Goal: Transaction & Acquisition: Purchase product/service

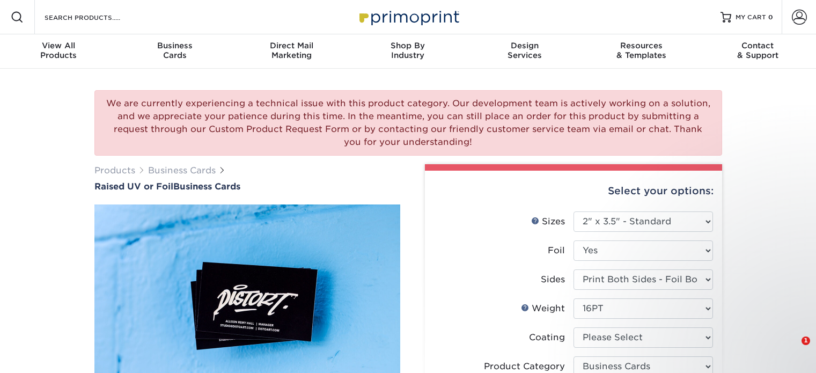
select select "2.00x3.50"
select select "3b5148f1-0588-4f88-a218-97bcfdce65c1"
select select "a834dd52-fe06-4ed6-9a86-5bd3c2d02515"
select select "upload"
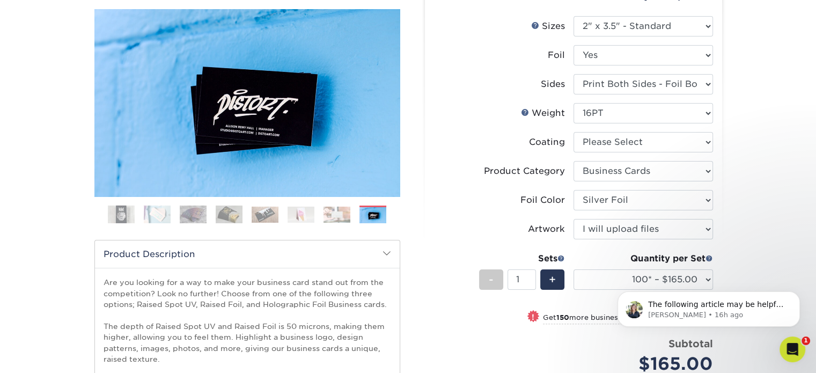
scroll to position [200, 0]
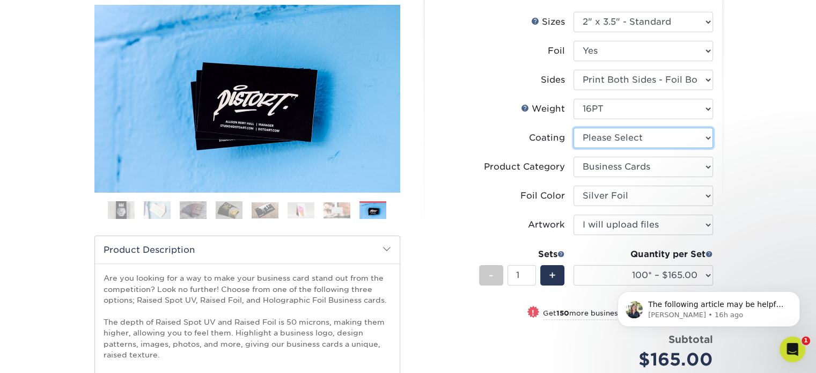
click at [632, 139] on select at bounding box center [644, 138] width 140 height 20
select select "3e7618de-abca-4bda-9f97-8b9129e913d8"
click at [574, 128] on select at bounding box center [644, 138] width 140 height 20
select select "-1"
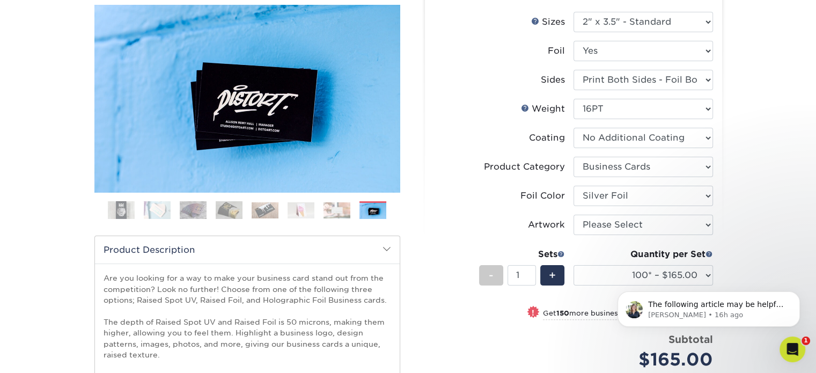
select select "-1"
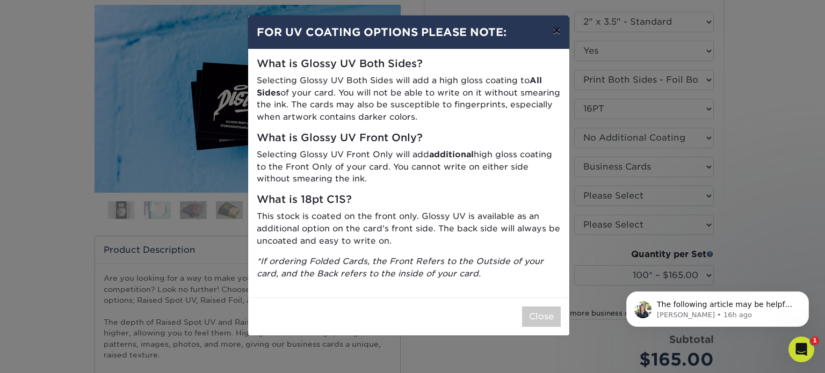
click at [552, 34] on button "×" at bounding box center [556, 31] width 25 height 30
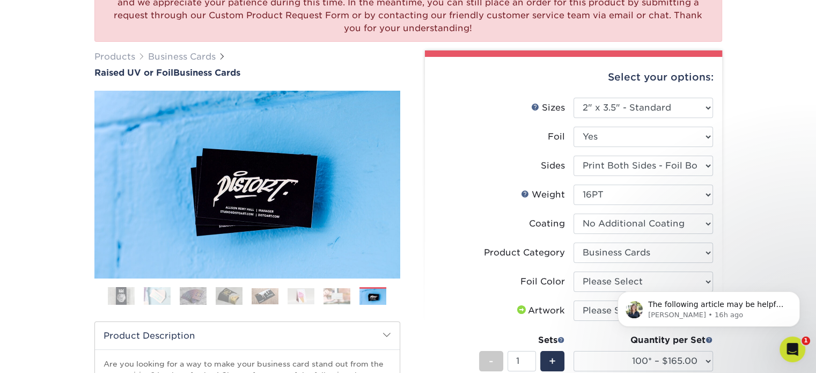
scroll to position [124, 0]
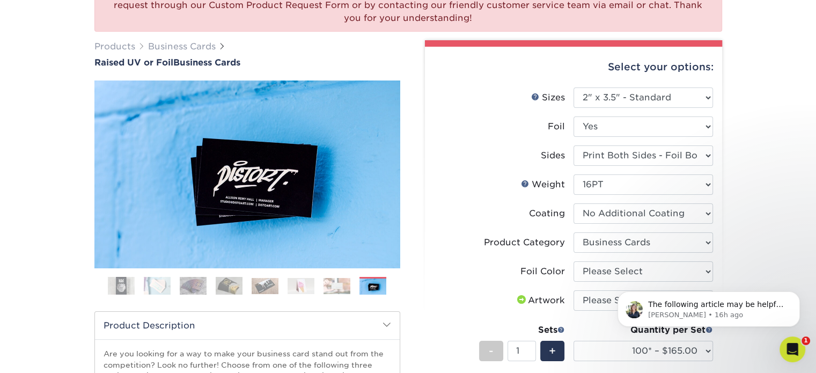
click at [714, 124] on div "Select your options: Sizes Help Sizes Please Select 2" x 3.5" - Standard Foil P…" at bounding box center [573, 323] width 297 height 552
click at [710, 124] on select "Please Select No Yes" at bounding box center [644, 126] width 140 height 20
click at [723, 132] on div "Select your options: Sizes Help Sizes Please Select 2" x 3.5" - Standard" at bounding box center [569, 373] width 322 height 666
click at [703, 156] on select "Please Select Print Both Sides - Foil Both Sides Print Both Sides - Foil Front …" at bounding box center [644, 155] width 140 height 20
click at [727, 141] on div "Select your options: Sizes Help Sizes Please Select 2" x 3.5" - Standard" at bounding box center [569, 373] width 322 height 666
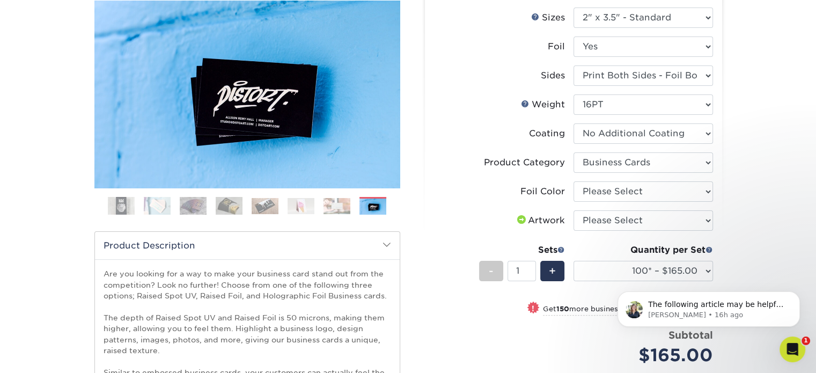
scroll to position [207, 0]
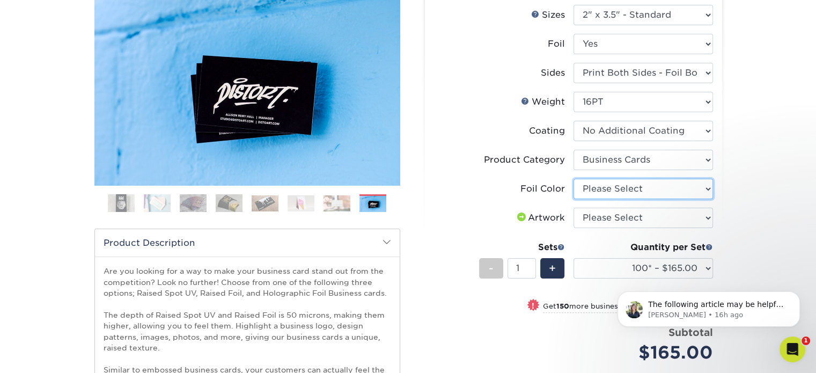
click at [698, 189] on select "Please Select Silver Foil Gold Foil Holographic Foil" at bounding box center [644, 189] width 140 height 20
select select "acffa4a5-22f9-4585-ba3f-0adaa54b8c85"
click at [574, 179] on select "Please Select Silver Foil Gold Foil Holographic Foil" at bounding box center [644, 189] width 140 height 20
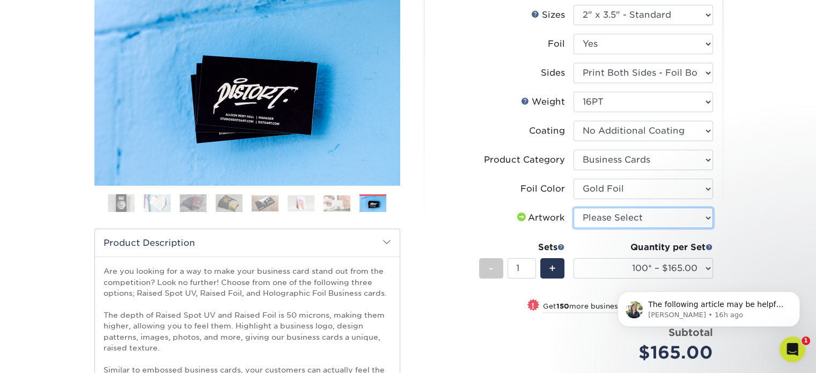
click at [705, 214] on select "Please Select I will upload files I need a design - $100" at bounding box center [644, 218] width 140 height 20
select select "upload"
click at [574, 208] on select "Please Select I will upload files I need a design - $100" at bounding box center [644, 218] width 140 height 20
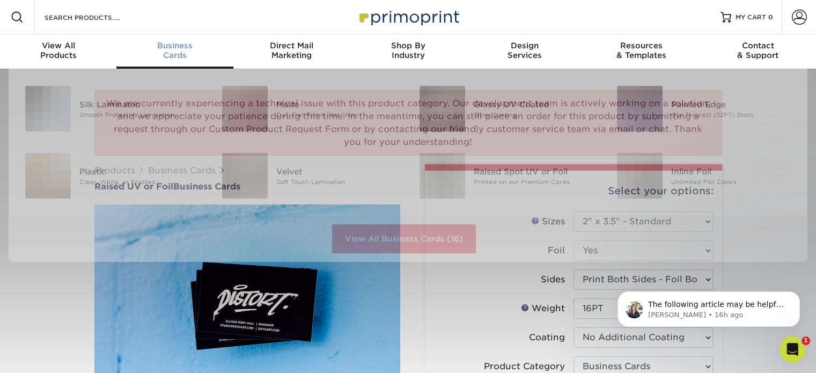
scroll to position [0, 0]
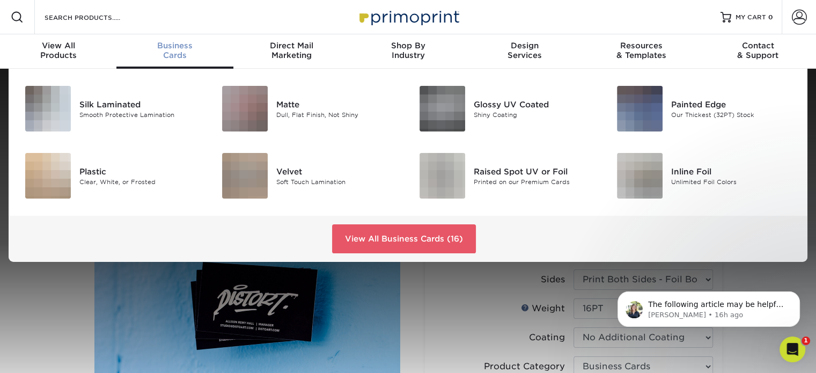
click at [184, 51] on div "Business Cards" at bounding box center [174, 50] width 116 height 19
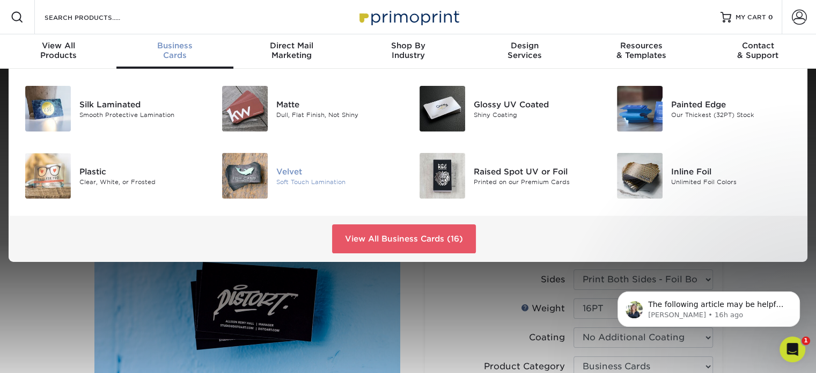
click at [263, 188] on img at bounding box center [245, 176] width 46 height 46
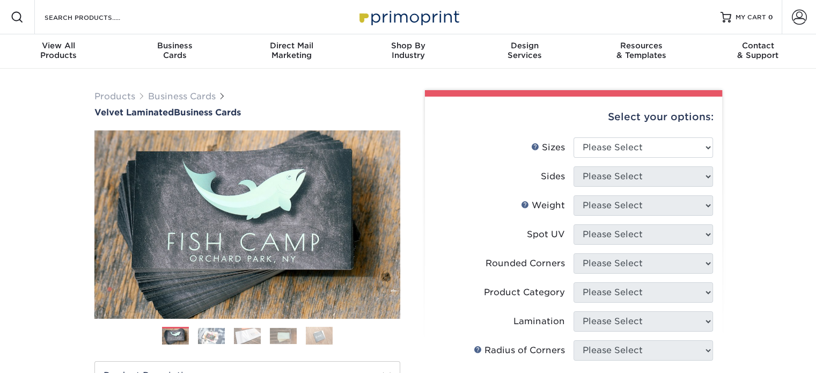
click at [210, 334] on img at bounding box center [211, 336] width 27 height 16
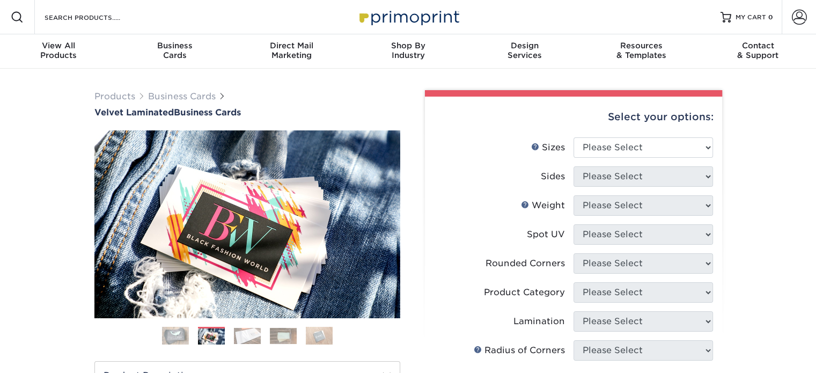
click at [246, 333] on img at bounding box center [247, 336] width 27 height 16
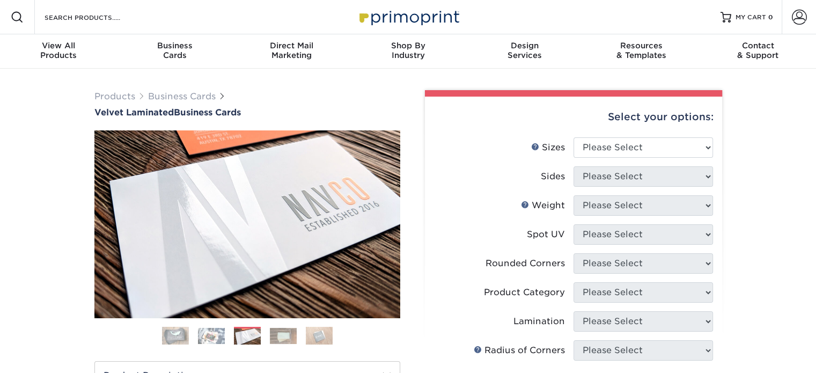
click at [290, 333] on img at bounding box center [283, 336] width 27 height 16
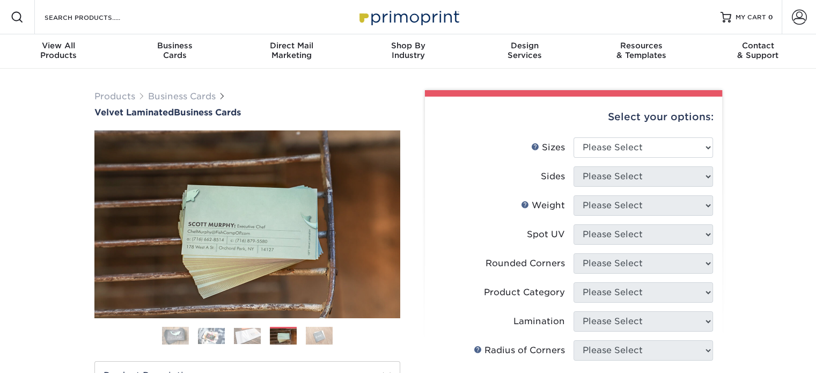
click at [311, 334] on img at bounding box center [319, 336] width 27 height 18
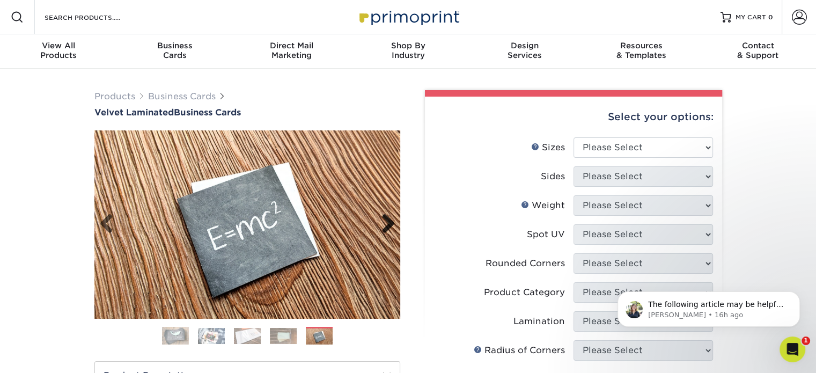
click at [380, 229] on link "Next" at bounding box center [384, 224] width 21 height 21
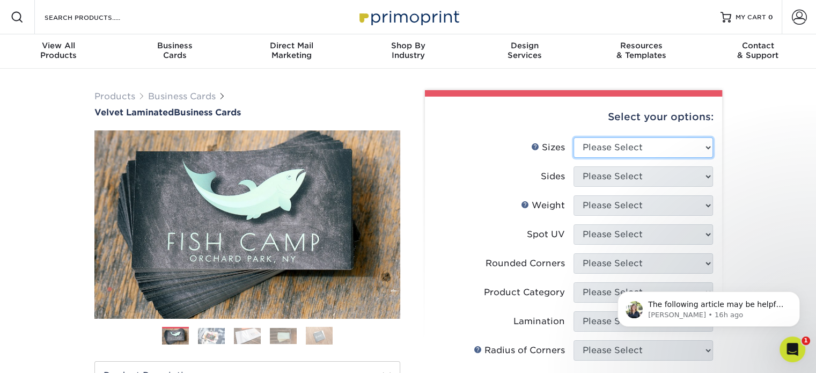
click at [648, 152] on select "Please Select 1.5" x 3.5" - Mini 1.75" x 3.5" - Mini 2" x 2" - Square 2" x 3" -…" at bounding box center [644, 147] width 140 height 20
select select "2.00x3.50"
click at [574, 137] on select "Please Select 1.5" x 3.5" - Mini 1.75" x 3.5" - Mini 2" x 2" - Square 2" x 3" -…" at bounding box center [644, 147] width 140 height 20
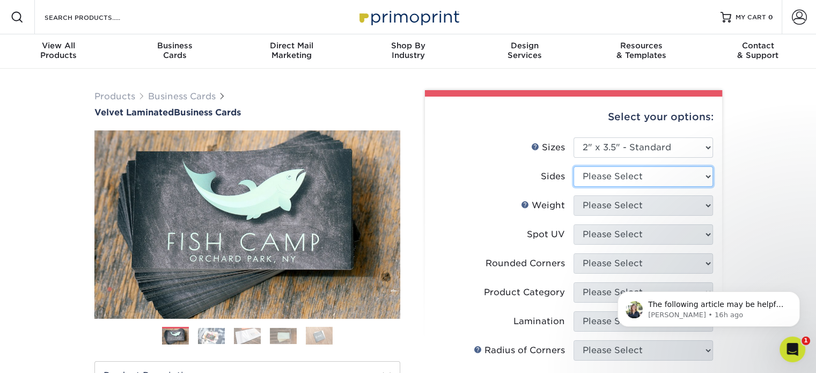
click at [639, 176] on select "Please Select Print Both Sides Print Front Only" at bounding box center [644, 176] width 140 height 20
select select "13abbda7-1d64-4f25-8bb2-c179b224825d"
click at [574, 166] on select "Please Select Print Both Sides Print Front Only" at bounding box center [644, 176] width 140 height 20
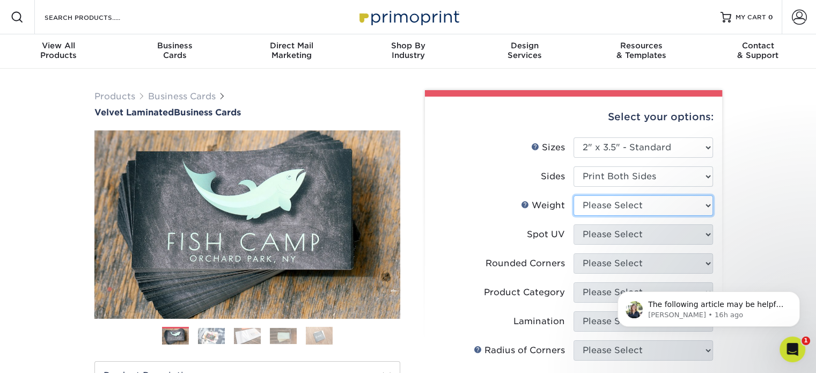
click at [633, 195] on select "Please Select 16PT" at bounding box center [644, 205] width 140 height 20
select select "16PT"
click at [574, 195] on select "Please Select 16PT" at bounding box center [644, 205] width 140 height 20
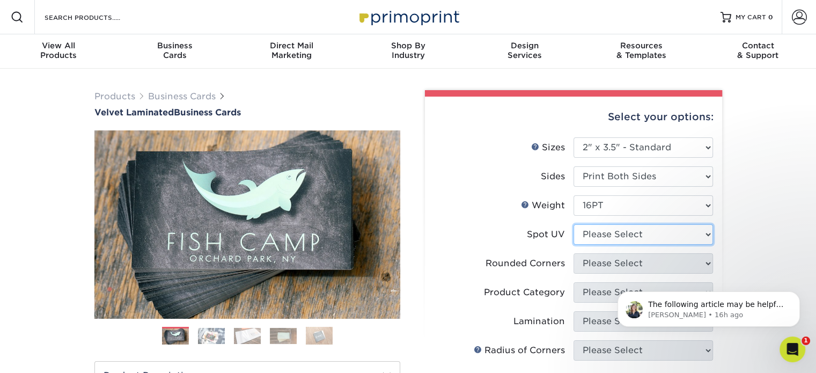
click at [624, 236] on select "Please Select No Spot UV Front and Back (Both Sides) Front Only Back Only" at bounding box center [644, 234] width 140 height 20
select select "0"
click at [574, 224] on select "Please Select No Spot UV Front and Back (Both Sides) Front Only Back Only" at bounding box center [644, 234] width 140 height 20
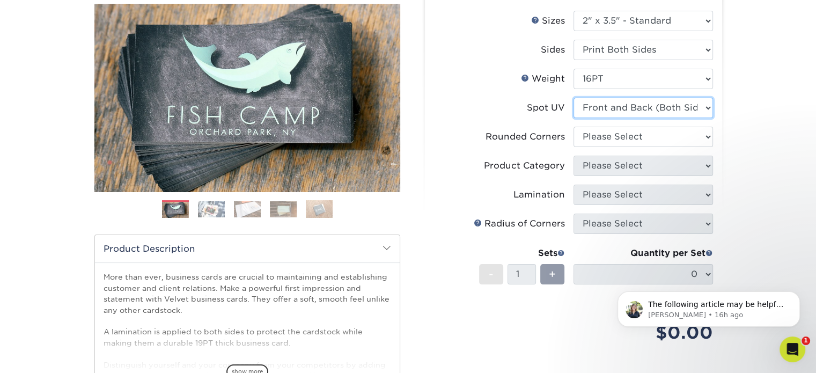
scroll to position [130, 0]
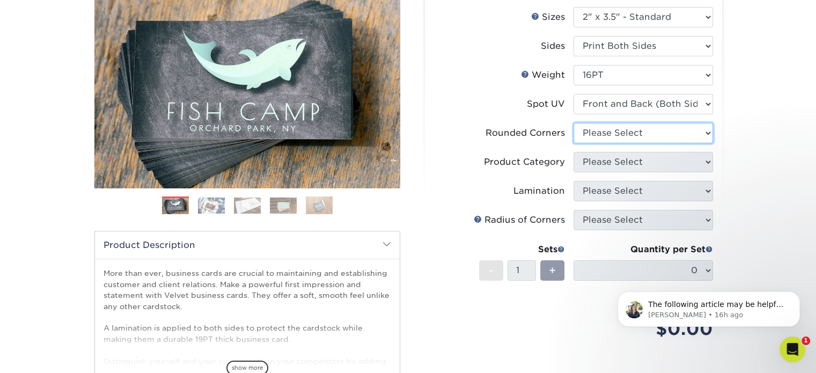
click at [675, 135] on select "Please Select Yes - Round 2 Corners Yes - Round 4 Corners No" at bounding box center [644, 133] width 140 height 20
select select "0"
click at [574, 123] on select "Please Select Yes - Round 2 Corners Yes - Round 4 Corners No" at bounding box center [644, 133] width 140 height 20
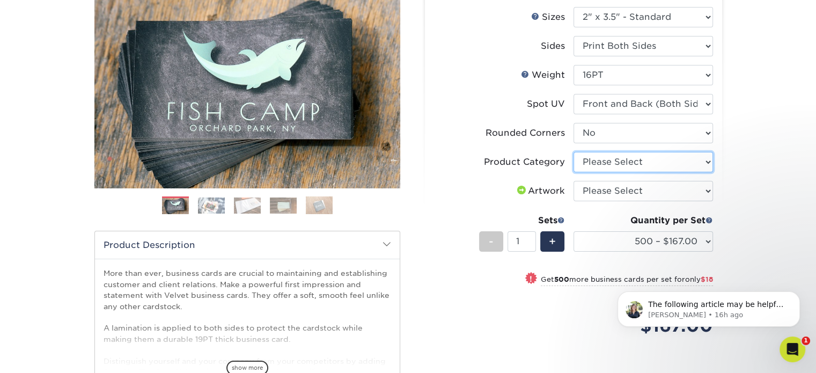
click at [636, 163] on select "Please Select Business Cards" at bounding box center [644, 162] width 140 height 20
select select "3b5148f1-0588-4f88-a218-97bcfdce65c1"
click at [574, 152] on select "Please Select Business Cards" at bounding box center [644, 162] width 140 height 20
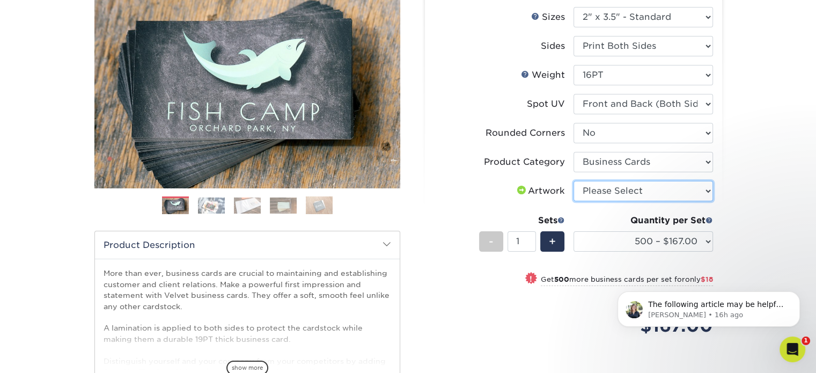
click at [639, 185] on select "Please Select I will upload files I need a design - $100" at bounding box center [644, 191] width 140 height 20
select select "upload"
click at [574, 181] on select "Please Select I will upload files I need a design - $100" at bounding box center [644, 191] width 140 height 20
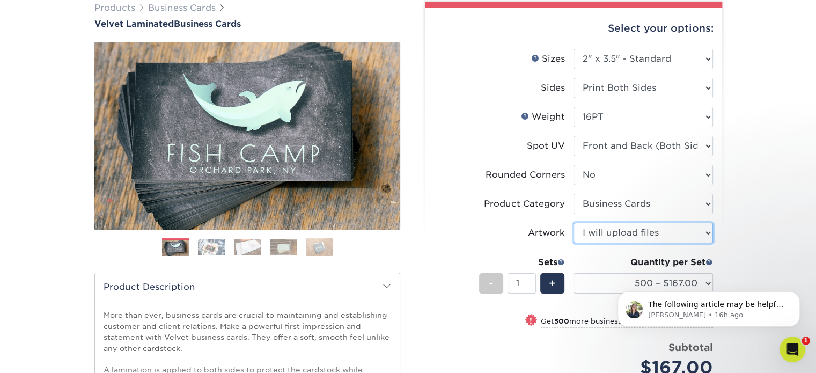
scroll to position [81, 0]
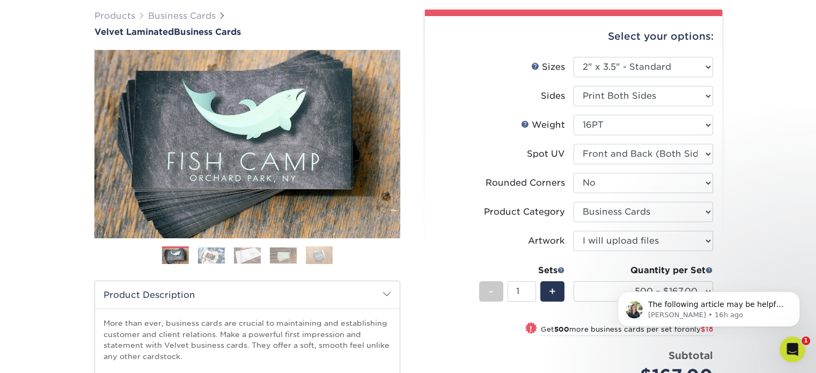
click at [812, 142] on div "Products Business Cards Velvet Laminated Business Cards Previous Next" at bounding box center [408, 274] width 816 height 573
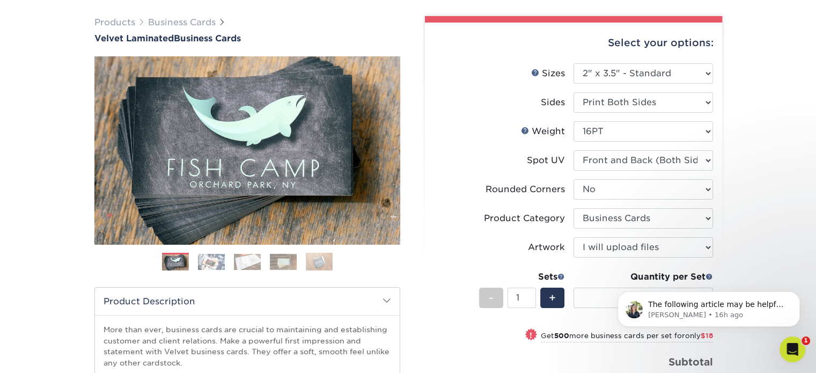
scroll to position [88, 0]
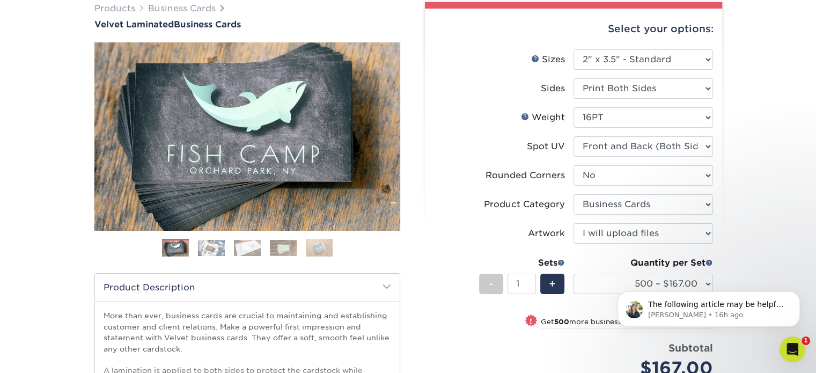
click at [213, 253] on img at bounding box center [211, 248] width 27 height 16
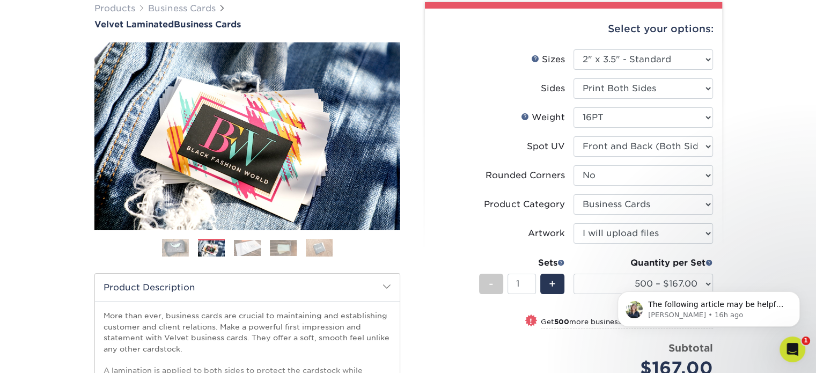
click at [260, 251] on img at bounding box center [247, 248] width 27 height 16
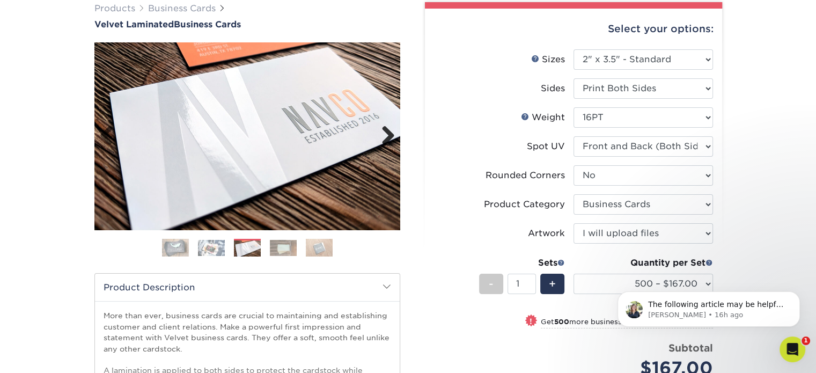
click at [385, 133] on link "Next" at bounding box center [384, 136] width 21 height 21
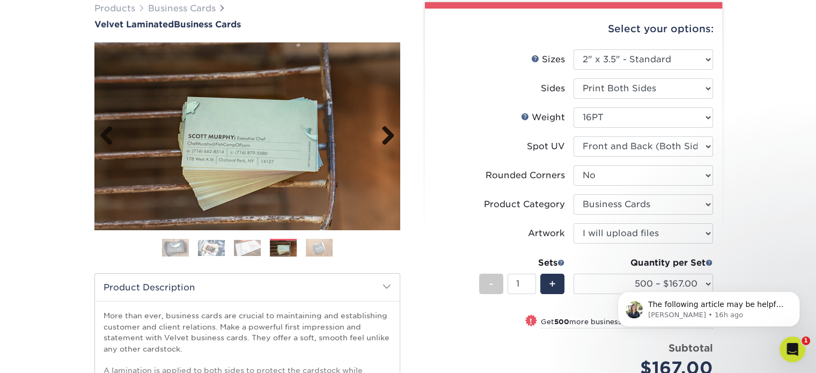
click at [385, 133] on link "Next" at bounding box center [384, 136] width 21 height 21
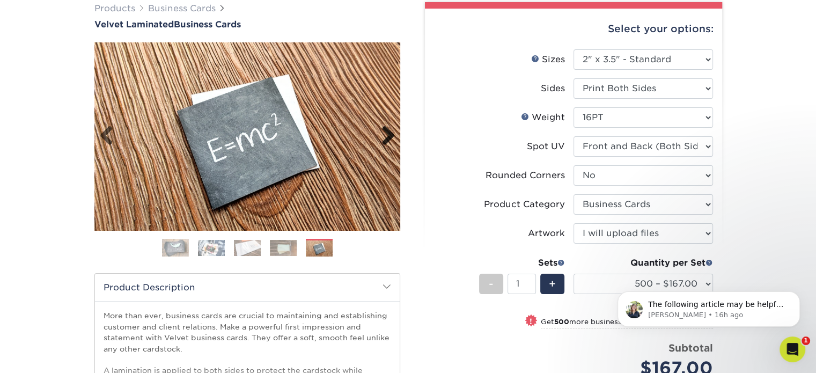
click at [385, 133] on link "Next" at bounding box center [384, 136] width 21 height 21
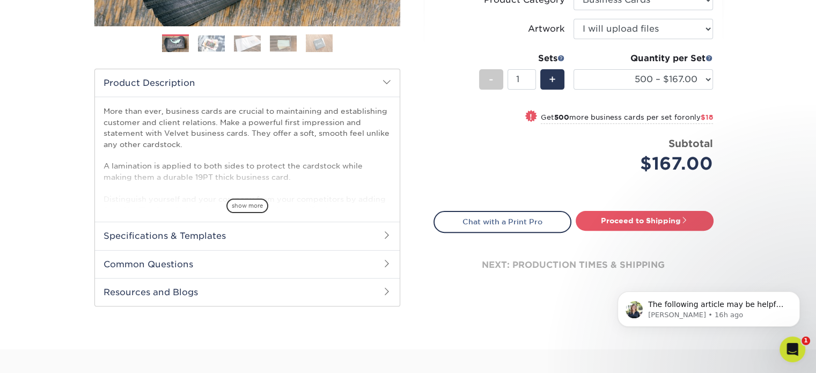
scroll to position [303, 0]
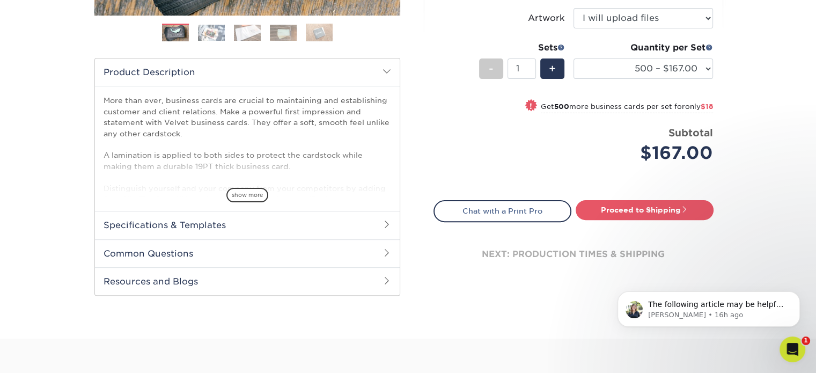
click at [383, 226] on span at bounding box center [387, 224] width 9 height 9
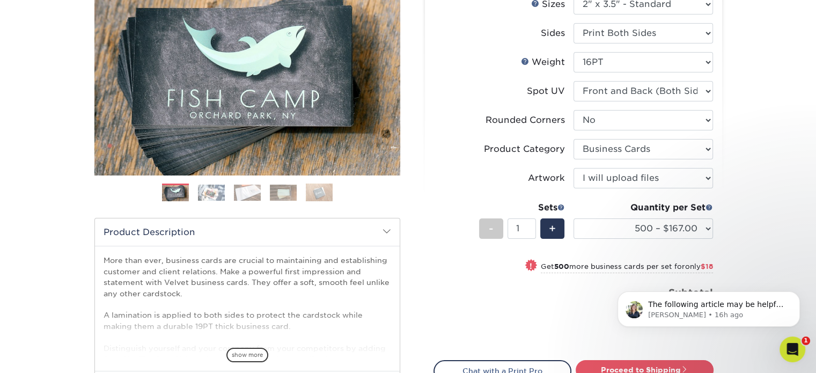
scroll to position [136, 0]
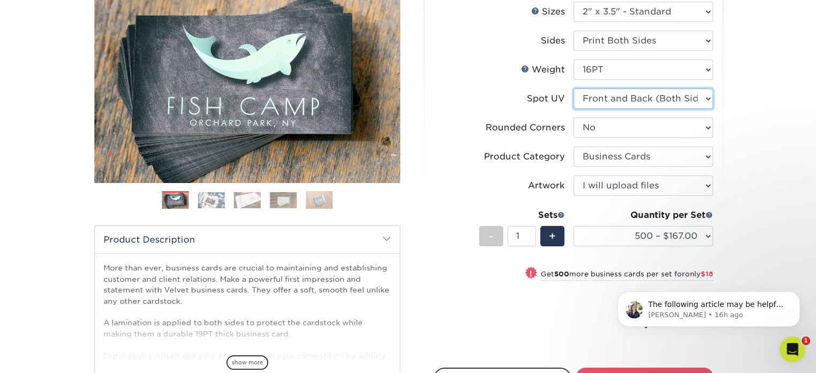
click at [709, 101] on select "Please Select No Spot UV Front and Back (Both Sides) Front Only Back Only" at bounding box center [644, 99] width 140 height 20
click at [574, 89] on select "Please Select No Spot UV Front and Back (Both Sides) Front Only Back Only" at bounding box center [644, 99] width 140 height 20
click at [707, 129] on select "Please Select Yes - Round 2 Corners Yes - Round 4 Corners No" at bounding box center [644, 128] width 140 height 20
select select "7672df9e-0e0a-464d-8e1f-920c575e4da3"
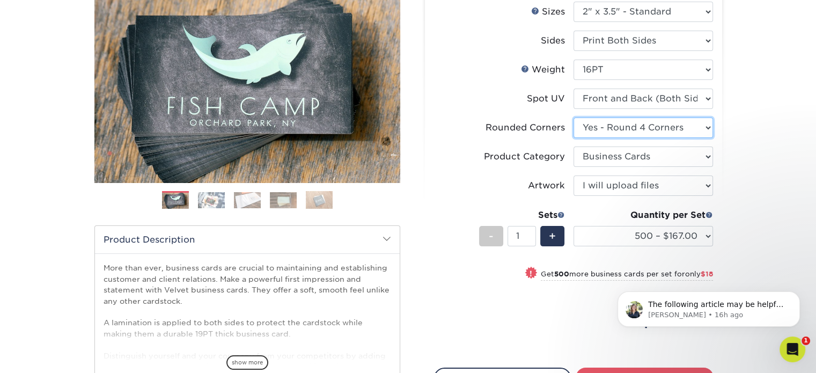
click at [574, 118] on select "Please Select Yes - Round 2 Corners Yes - Round 4 Corners No" at bounding box center [644, 128] width 140 height 20
select select "-1"
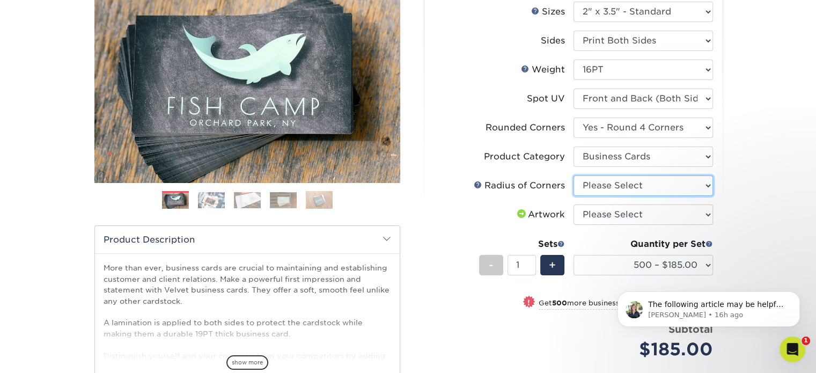
click at [696, 186] on select "Please Select Rounded 1/8" Rounded 1/4"" at bounding box center [644, 186] width 140 height 20
click at [743, 202] on div "Products Business Cards Velvet Laminated Business Cards Previous Next" at bounding box center [408, 317] width 816 height 769
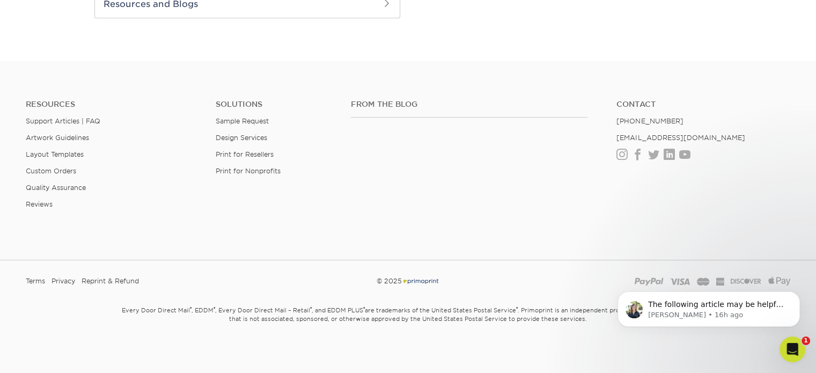
scroll to position [777, 0]
click at [43, 200] on link "Reviews" at bounding box center [39, 204] width 27 height 8
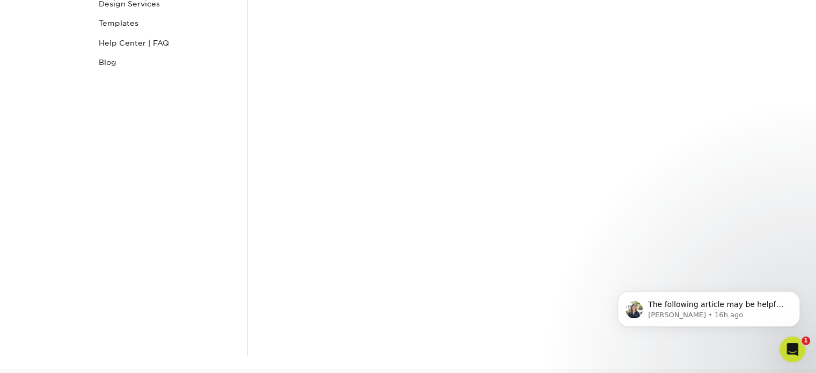
scroll to position [528, 0]
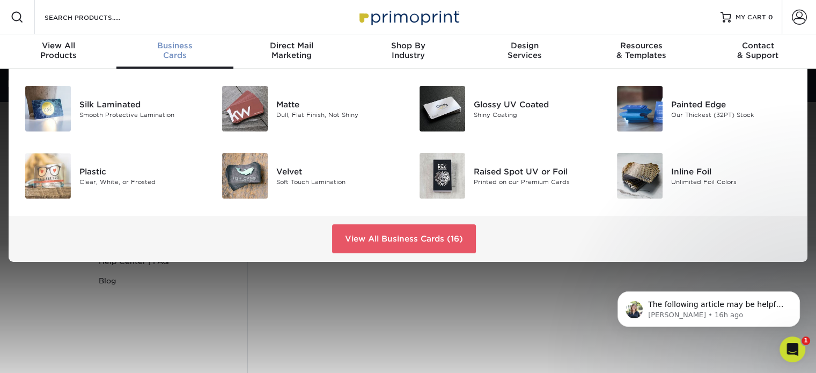
click at [176, 56] on div "Business Cards" at bounding box center [174, 50] width 116 height 19
click at [648, 189] on img at bounding box center [640, 176] width 46 height 46
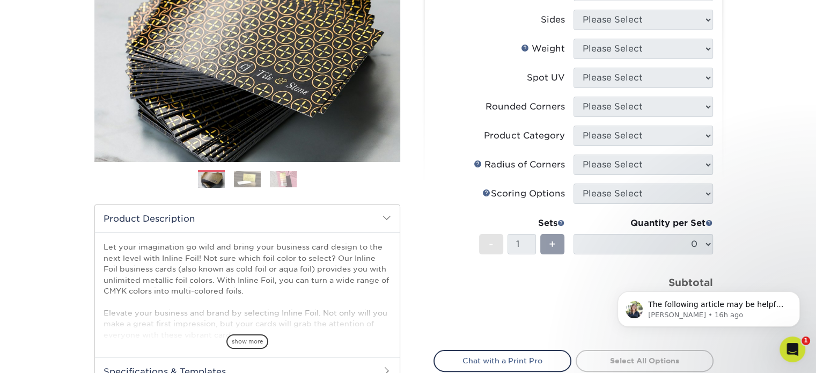
scroll to position [158, 0]
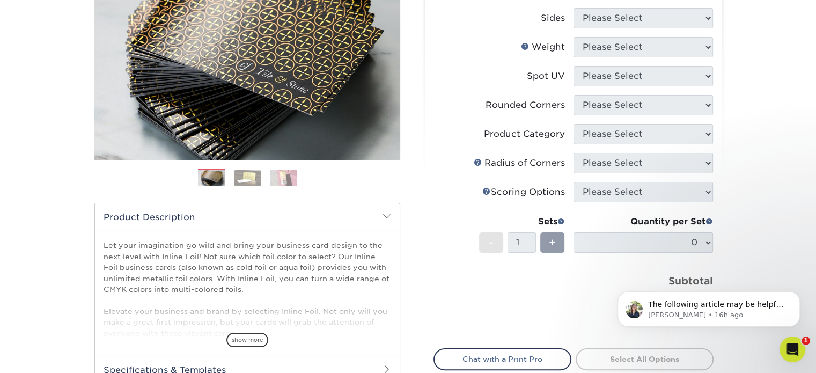
drag, startPoint x: 824, startPoint y: 92, endPoint x: 824, endPoint y: 151, distance: 59.6
click at [816, 151] on html "Resources Menu Search Products Account SIGN IN CREATE AN ACCOUNT forgot passwor…" at bounding box center [408, 320] width 816 height 956
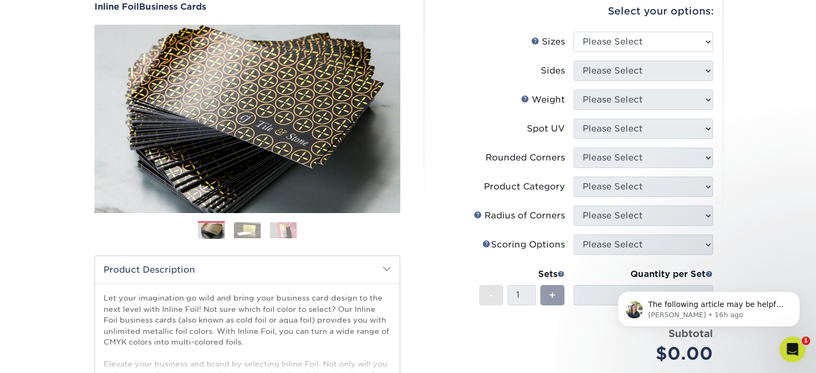
scroll to position [104, 0]
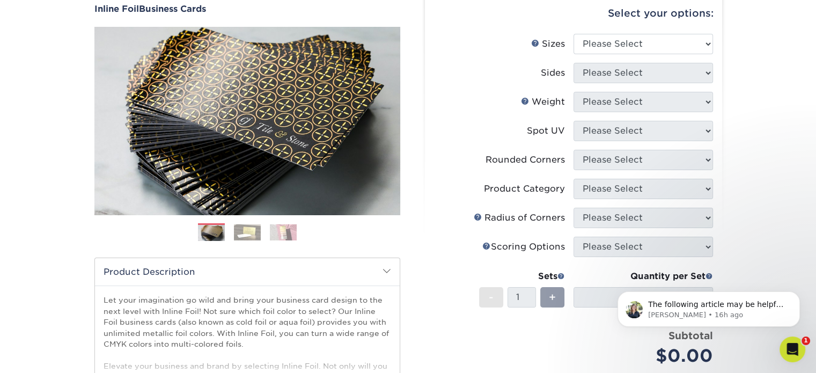
click at [246, 239] on img at bounding box center [247, 232] width 27 height 16
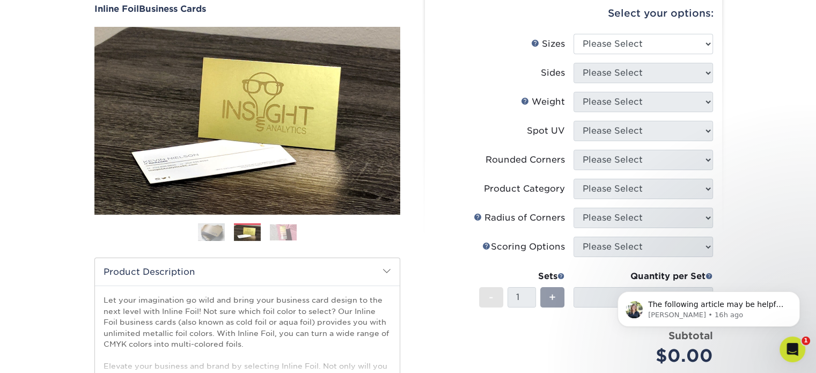
click at [291, 236] on img at bounding box center [283, 232] width 27 height 16
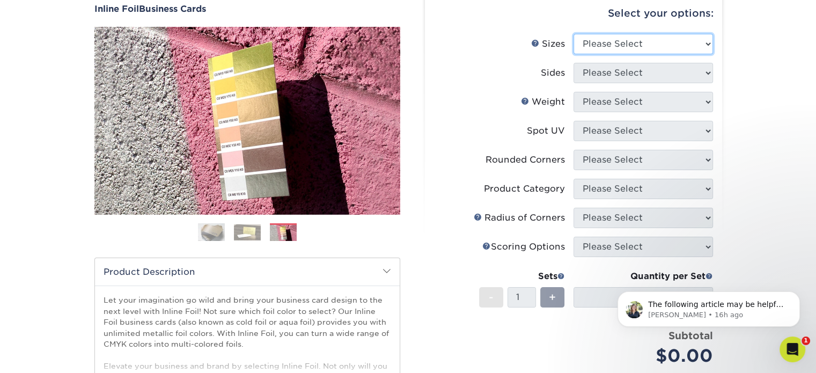
click at [615, 44] on select "Please Select 1.5" x 3.5" - Mini 1.75" x 3.5" - Mini 2" x 2" - Square 2" x 3" -…" at bounding box center [644, 44] width 140 height 20
select select "2.00x3.50"
click at [574, 34] on select "Please Select 1.5" x 3.5" - Mini 1.75" x 3.5" - Mini 2" x 2" - Square 2" x 3" -…" at bounding box center [644, 44] width 140 height 20
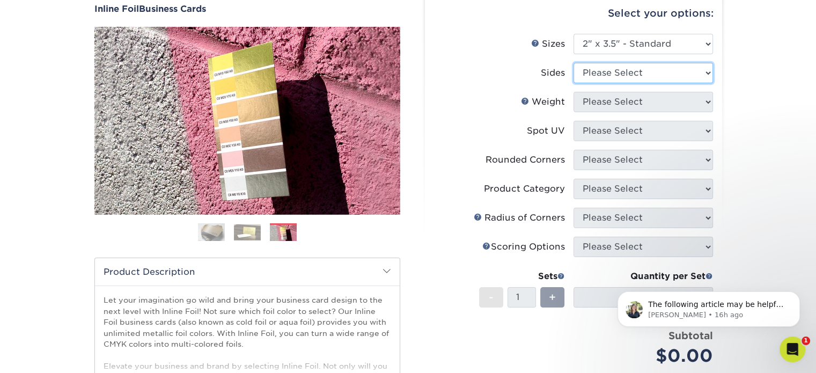
click at [618, 76] on select "Please Select Print Both Sides - Foil Back Only Print Both Sides - Foil Both Si…" at bounding box center [644, 73] width 140 height 20
select select "34527644-b4fd-4ffb-9092-1318eefcd9d9"
click at [574, 63] on select "Please Select Print Both Sides - Foil Back Only Print Both Sides - Foil Both Si…" at bounding box center [644, 73] width 140 height 20
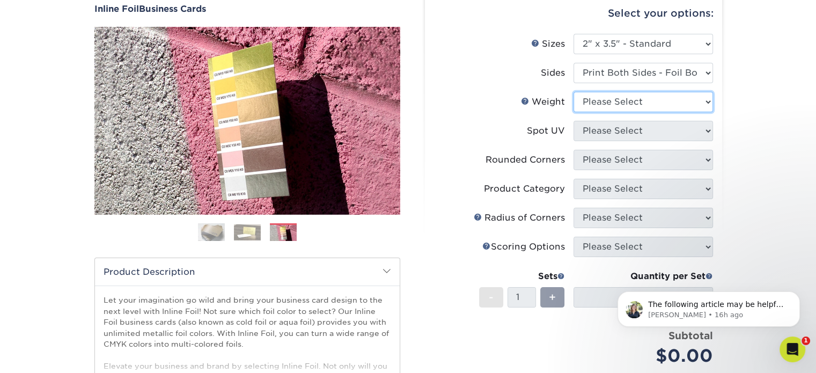
click at [618, 93] on select "Please Select 16PT" at bounding box center [644, 102] width 140 height 20
select select "16PT"
click at [574, 92] on select "Please Select 16PT" at bounding box center [644, 102] width 140 height 20
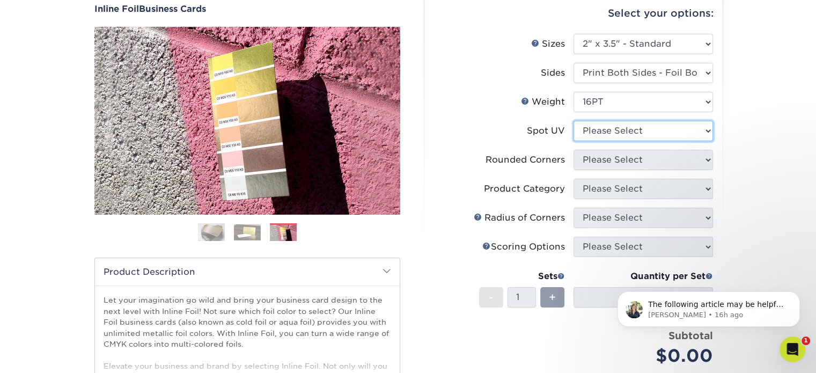
click at [610, 125] on select "Please Select No Spot UV Front and Back (Both Sides) Front Only Back Only" at bounding box center [644, 131] width 140 height 20
select select "0"
click at [574, 121] on select "Please Select No Spot UV Front and Back (Both Sides) Front Only Back Only" at bounding box center [644, 131] width 140 height 20
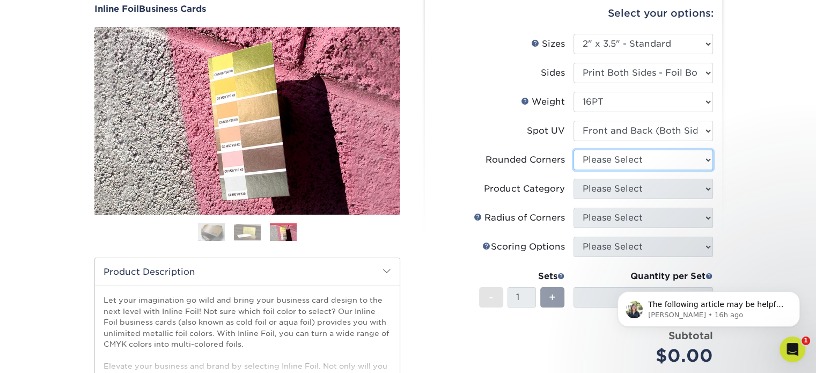
click at [614, 165] on select "Please Select Yes - Round 2 Corners Yes - Round 4 Corners No" at bounding box center [644, 160] width 140 height 20
select select "0"
click at [574, 150] on select "Please Select Yes - Round 2 Corners Yes - Round 4 Corners No" at bounding box center [644, 160] width 140 height 20
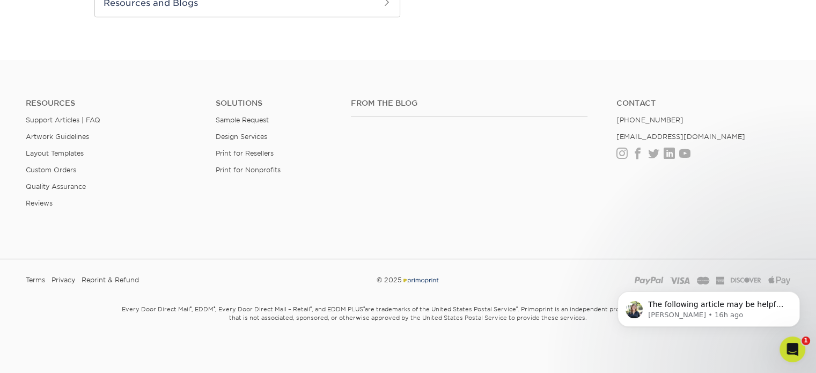
scroll to position [0, 0]
